Goal: Check status: Check status

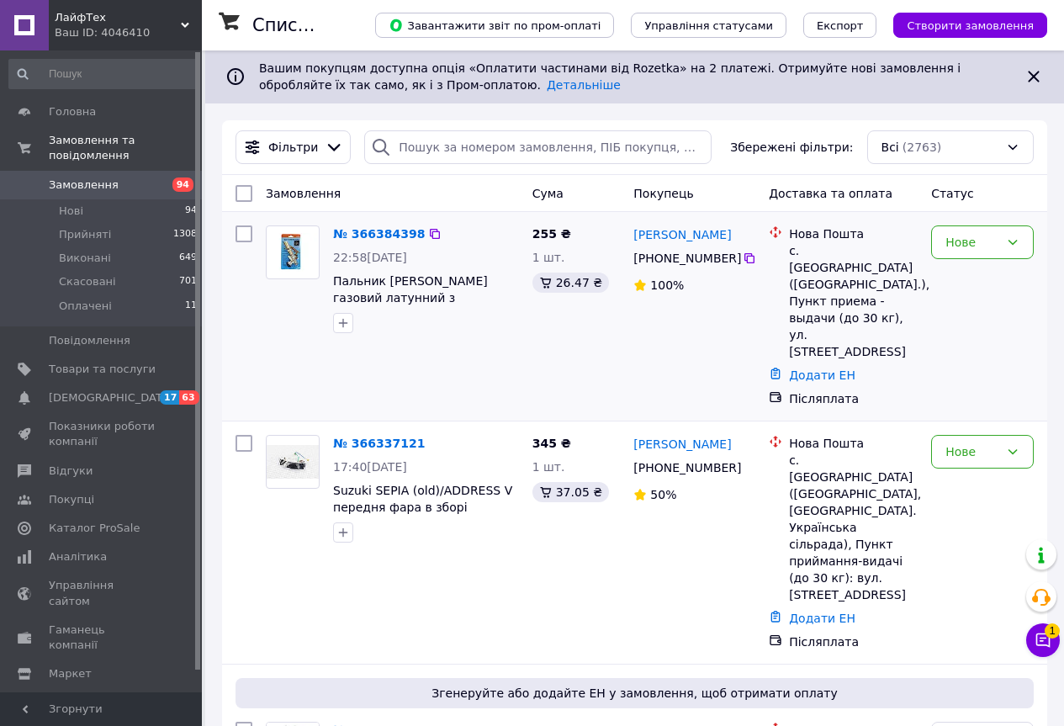
scroll to position [168, 0]
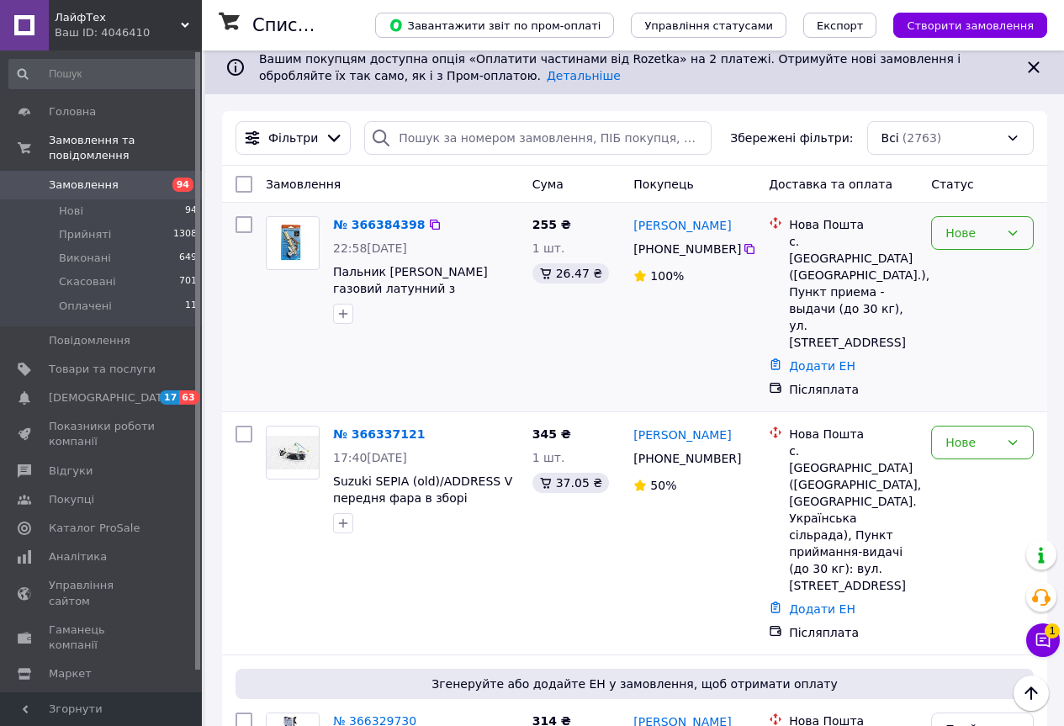
click at [983, 238] on div "Нове" at bounding box center [972, 233] width 54 height 19
click at [969, 272] on li "Прийнято" at bounding box center [982, 270] width 101 height 30
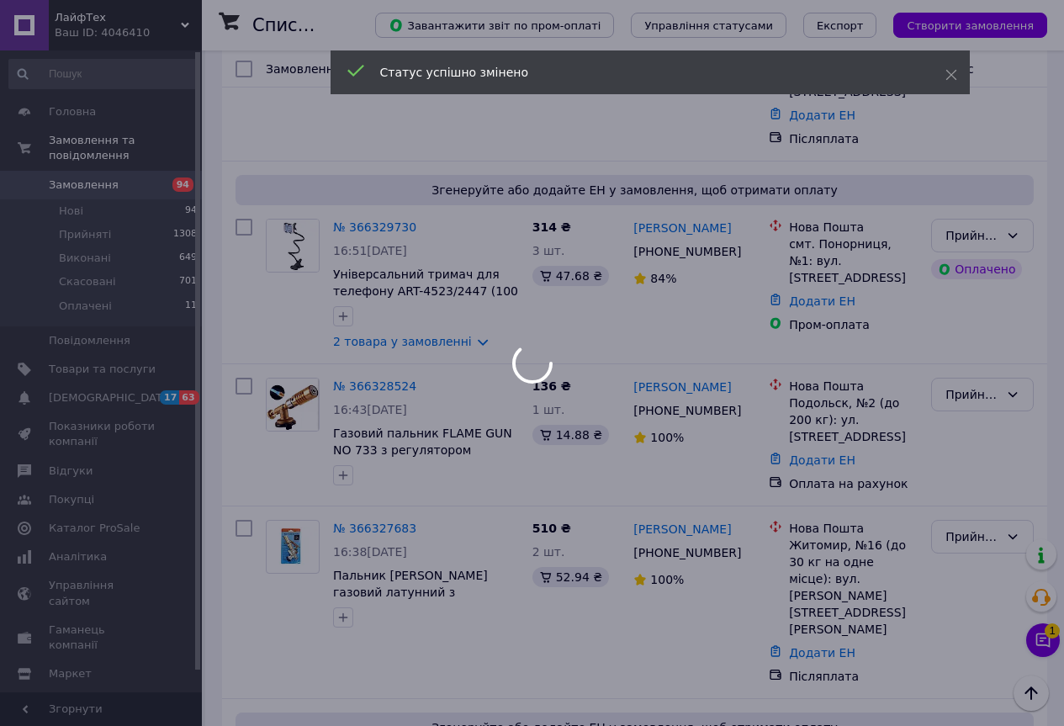
scroll to position [673, 0]
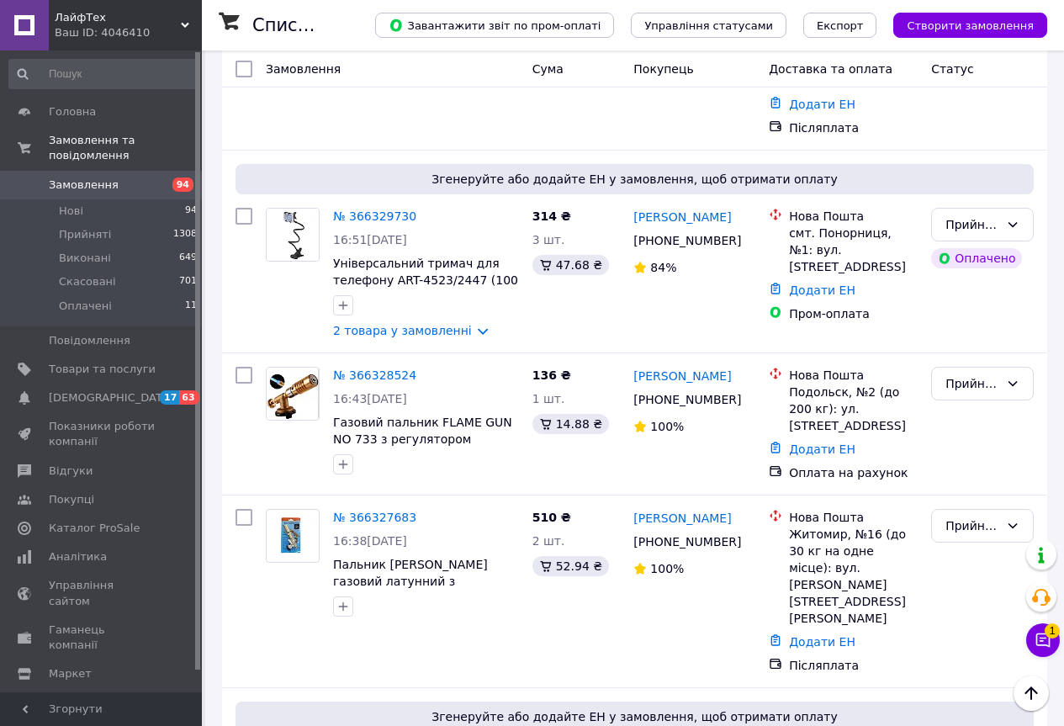
click at [376, 511] on link "№ 366327683" at bounding box center [374, 517] width 83 height 13
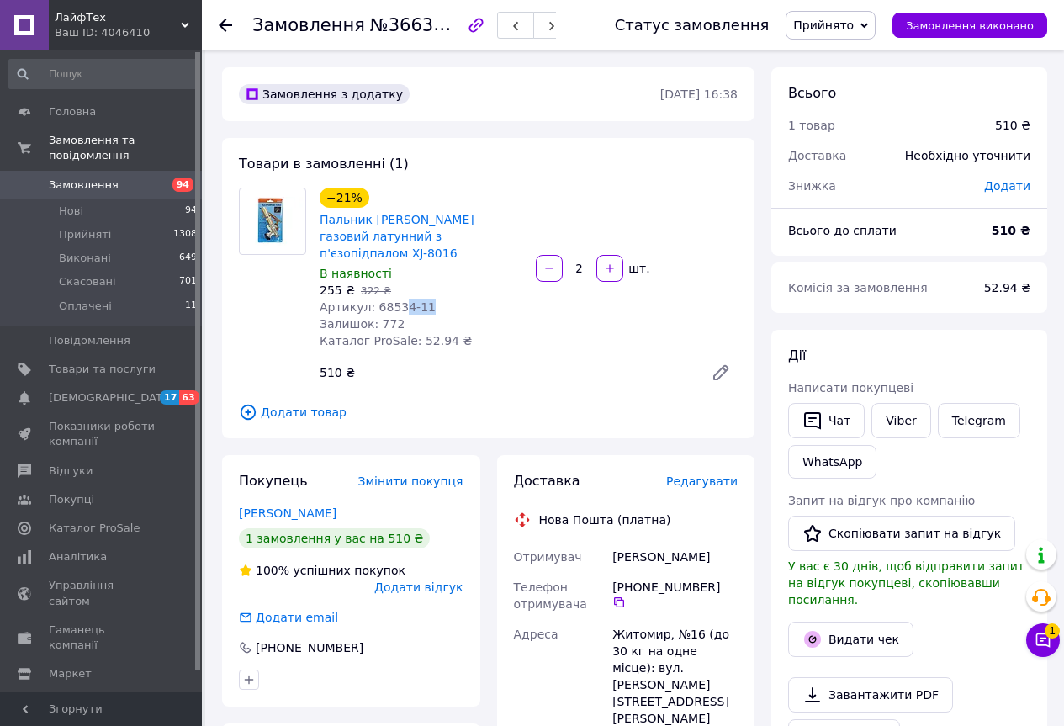
click at [394, 299] on div "Артикул: 68534-11" at bounding box center [421, 307] width 203 height 17
click at [464, 265] on div "В наявності" at bounding box center [421, 273] width 203 height 17
drag, startPoint x: 456, startPoint y: 236, endPoint x: 400, endPoint y: 236, distance: 55.5
click at [400, 236] on span "Пальник [PERSON_NAME] газовий латунний з п'єзопідпалом XJ-8016" at bounding box center [421, 236] width 203 height 50
copy link "XJ-8016"
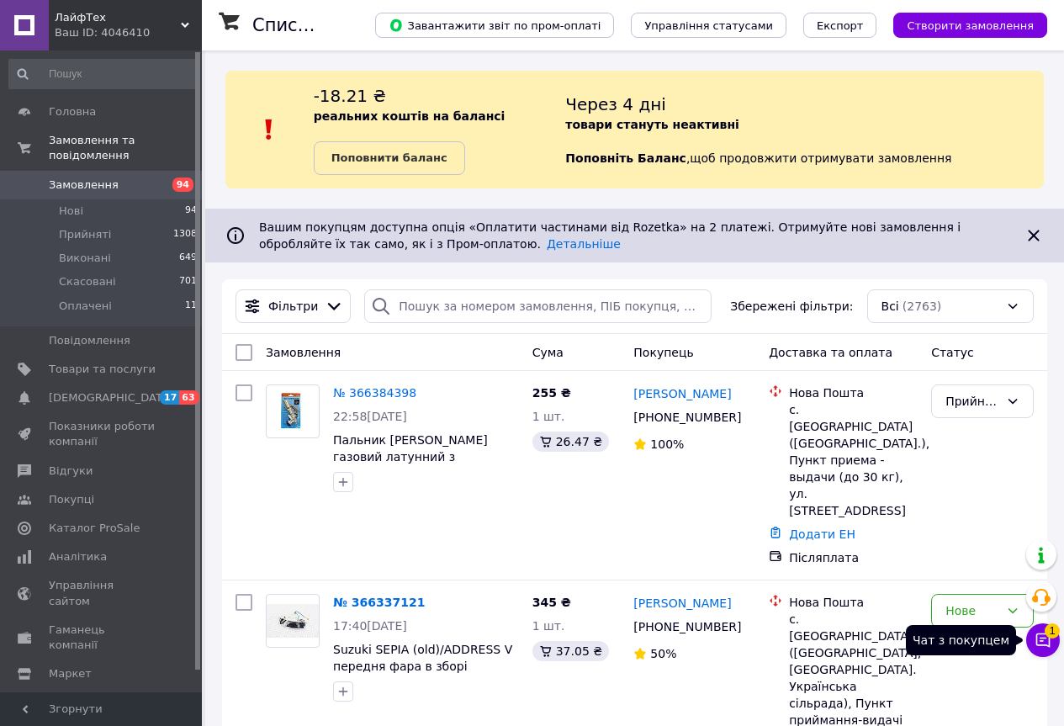
click at [1046, 645] on icon at bounding box center [1043, 640] width 14 height 14
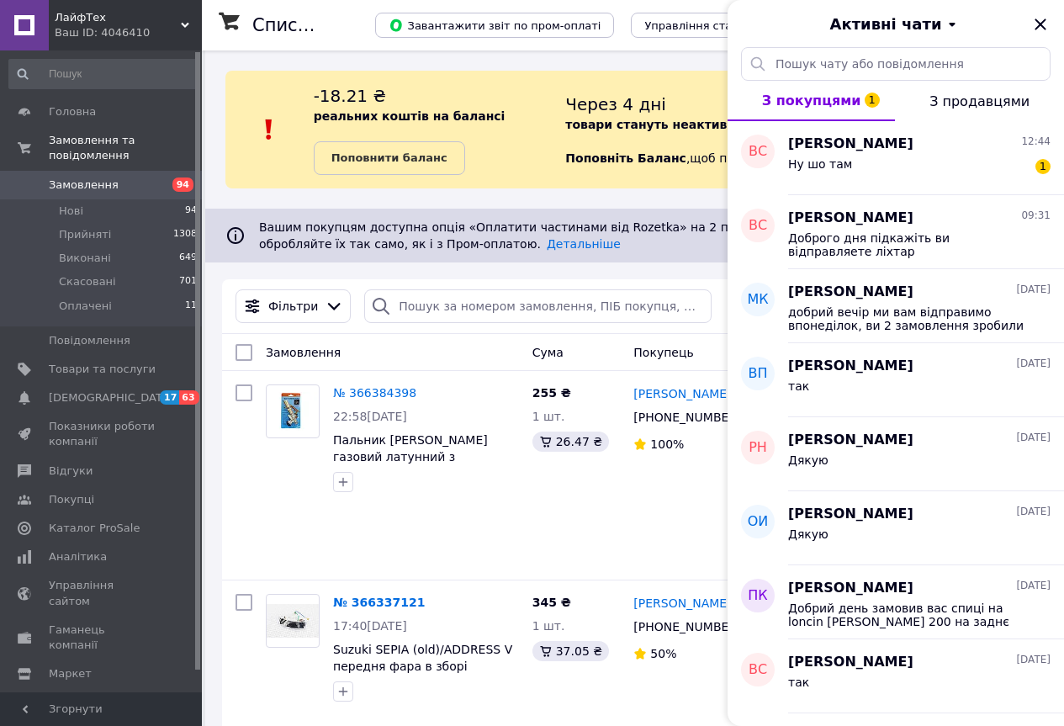
drag, startPoint x: 1043, startPoint y: 24, endPoint x: 855, endPoint y: 97, distance: 201.3
click at [1042, 23] on icon "Закрити" at bounding box center [1040, 24] width 20 height 20
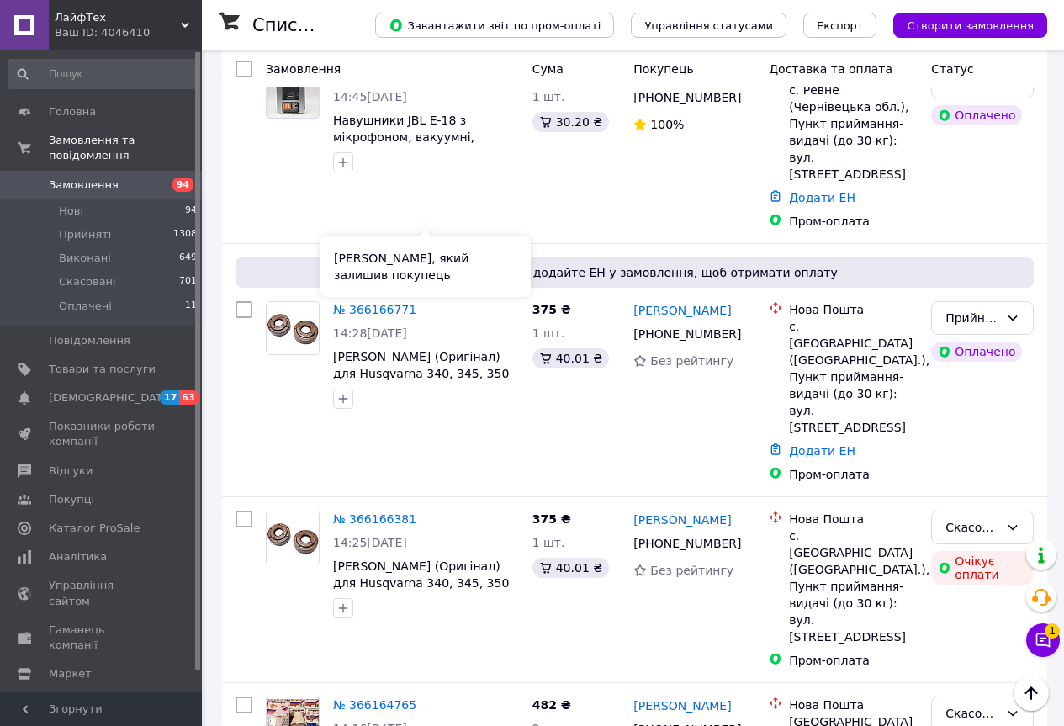
scroll to position [4374, 0]
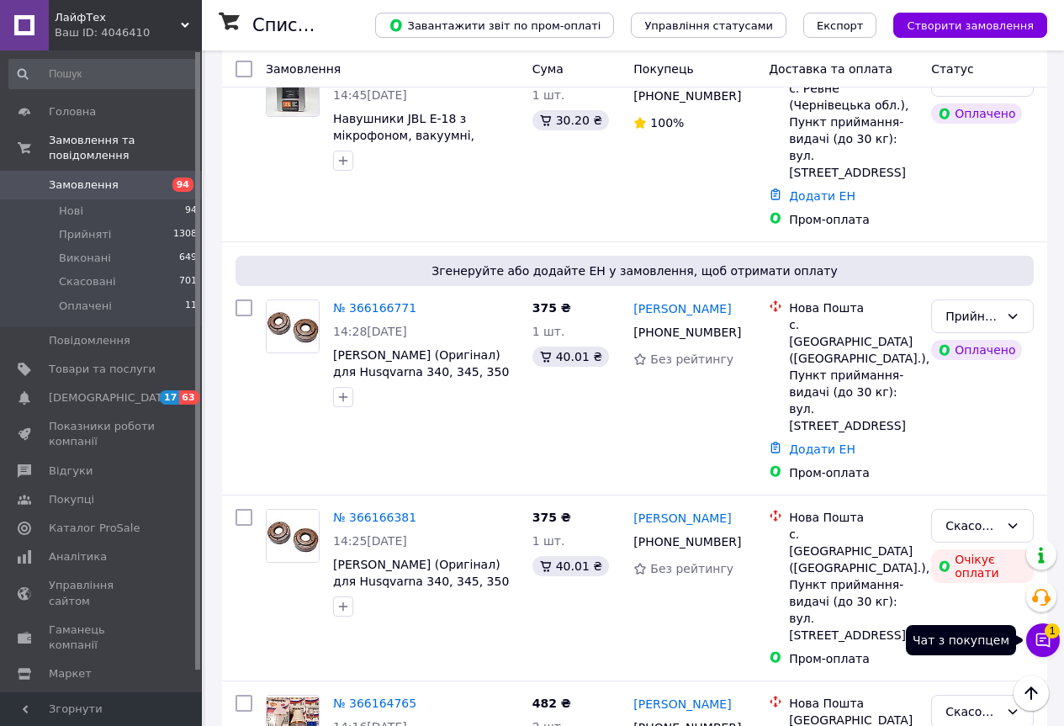
click at [1042, 633] on icon at bounding box center [1043, 640] width 17 height 17
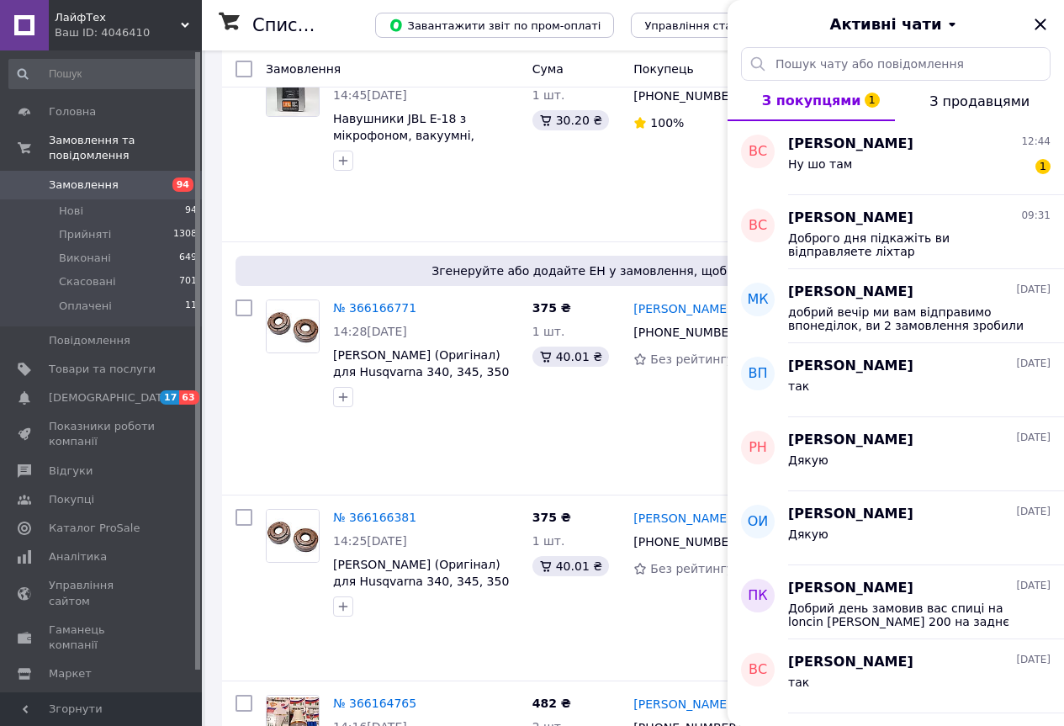
drag, startPoint x: 1046, startPoint y: 24, endPoint x: 936, endPoint y: 0, distance: 112.9
click at [1046, 24] on icon "Закрити" at bounding box center [1040, 24] width 20 height 20
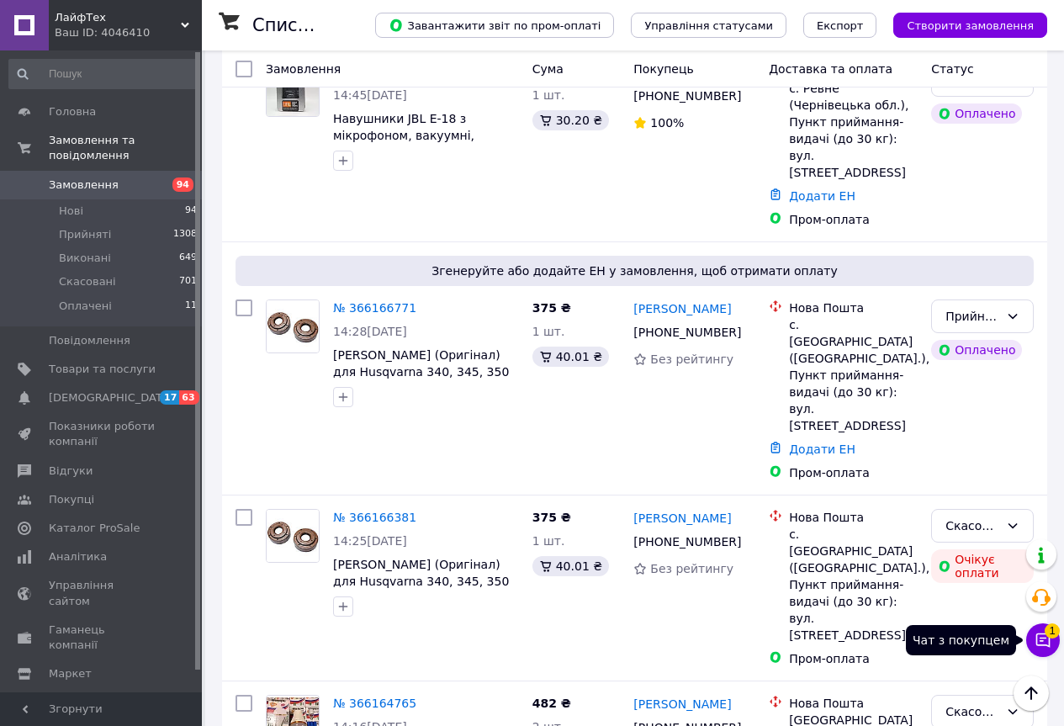
click at [1044, 648] on icon at bounding box center [1043, 640] width 17 height 17
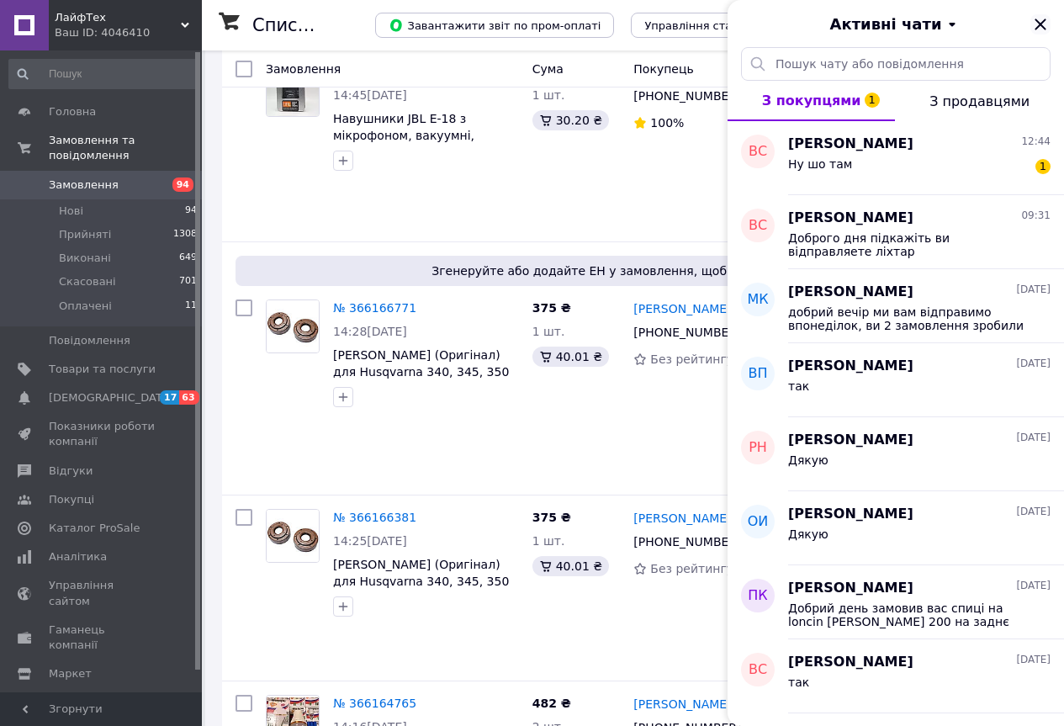
click at [1044, 22] on icon "Закрити" at bounding box center [1040, 24] width 11 height 11
